Goal: Navigation & Orientation: Find specific page/section

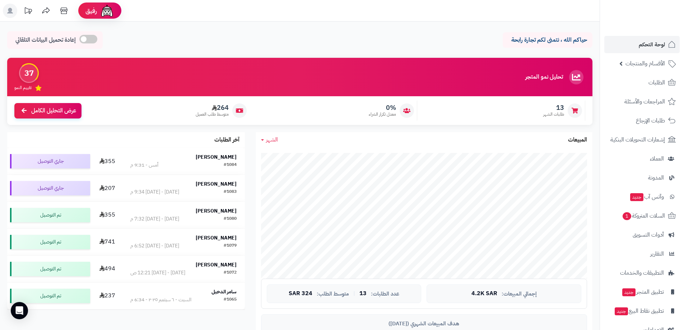
scroll to position [40, 0]
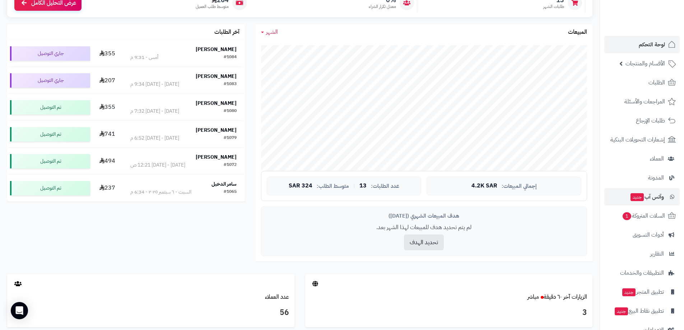
scroll to position [36, 0]
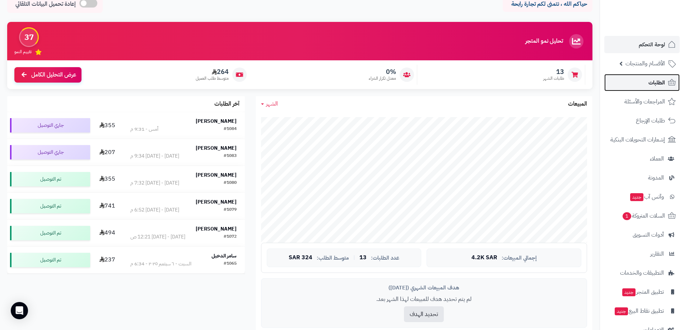
click at [660, 82] on span "الطلبات" at bounding box center [657, 83] width 17 height 10
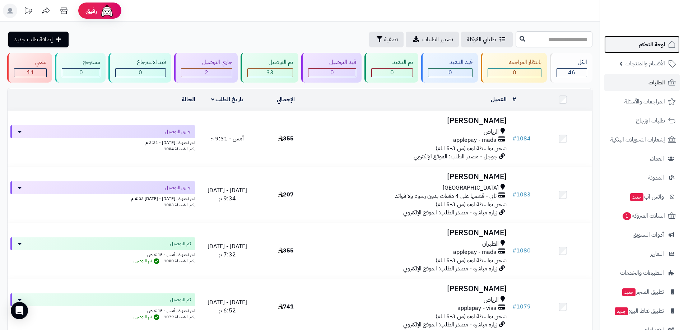
click at [655, 45] on span "لوحة التحكم" at bounding box center [652, 45] width 26 height 10
